Goal: Task Accomplishment & Management: Manage account settings

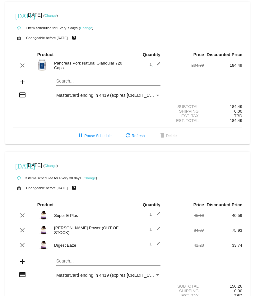
click at [56, 15] on link "Change" at bounding box center [50, 16] width 12 height 4
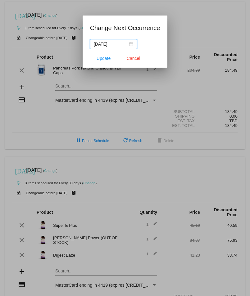
click at [131, 45] on div "[DATE]" at bounding box center [113, 44] width 39 height 7
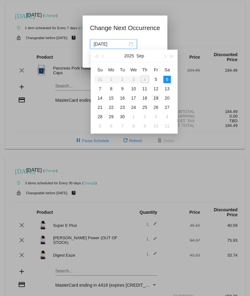
click at [158, 98] on div "19" at bounding box center [155, 97] width 7 height 7
type input "[DATE]"
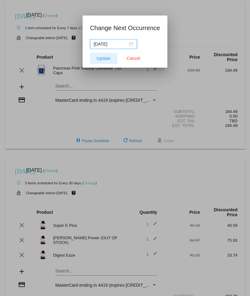
click at [105, 57] on span "Update" at bounding box center [104, 58] width 14 height 5
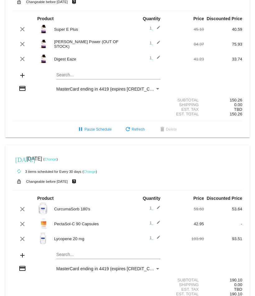
scroll to position [248, 0]
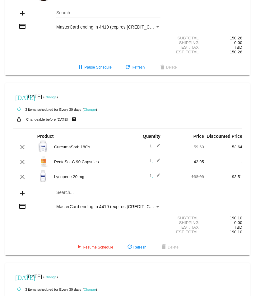
click at [65, 225] on div "Shipping 0.00" at bounding box center [127, 222] width 229 height 5
